Goal: Task Accomplishment & Management: Use online tool/utility

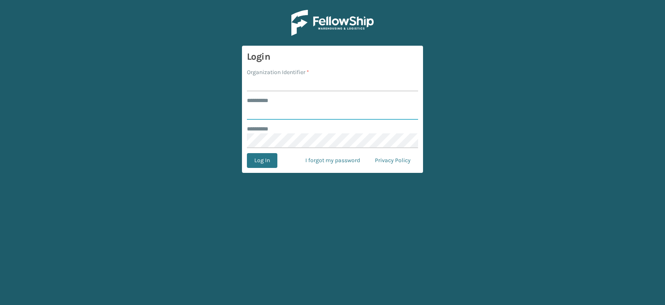
type input "******"
type input "WindGap"
click at [247, 153] on button "Log In" at bounding box center [262, 160] width 30 height 15
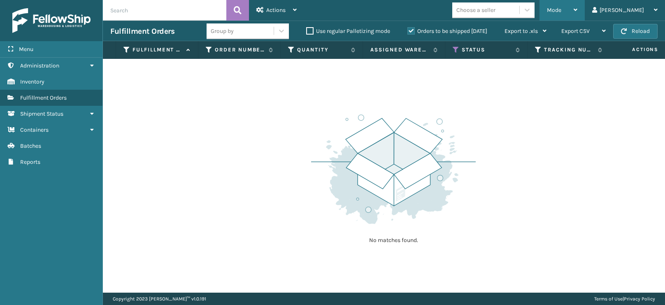
click at [577, 3] on div "Mode" at bounding box center [562, 10] width 30 height 21
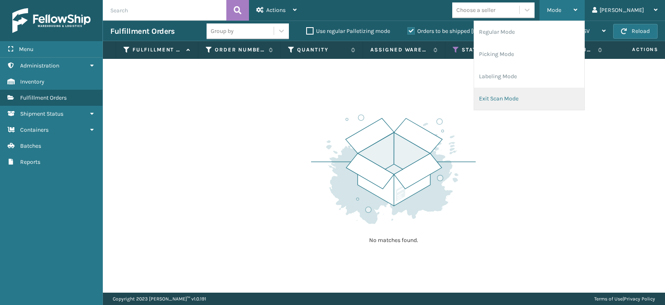
click at [541, 97] on li "Exit Scan Mode" at bounding box center [529, 99] width 110 height 22
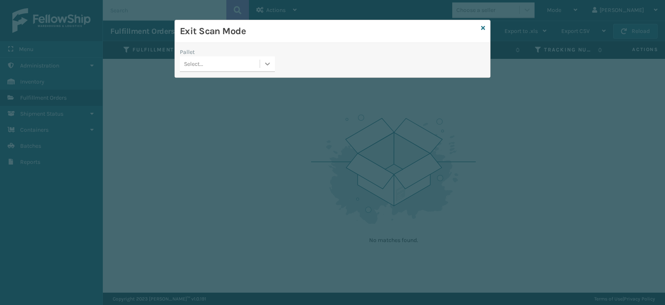
click at [272, 68] on div at bounding box center [267, 63] width 15 height 15
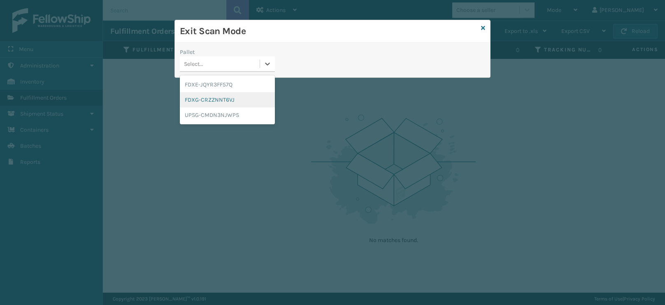
click at [241, 99] on div "FDXG-CRZZNNT6VJ" at bounding box center [227, 99] width 95 height 15
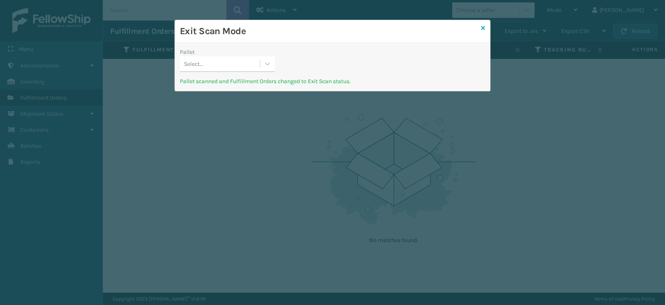
click at [484, 25] on icon at bounding box center [483, 28] width 4 height 6
